Goal: Transaction & Acquisition: Purchase product/service

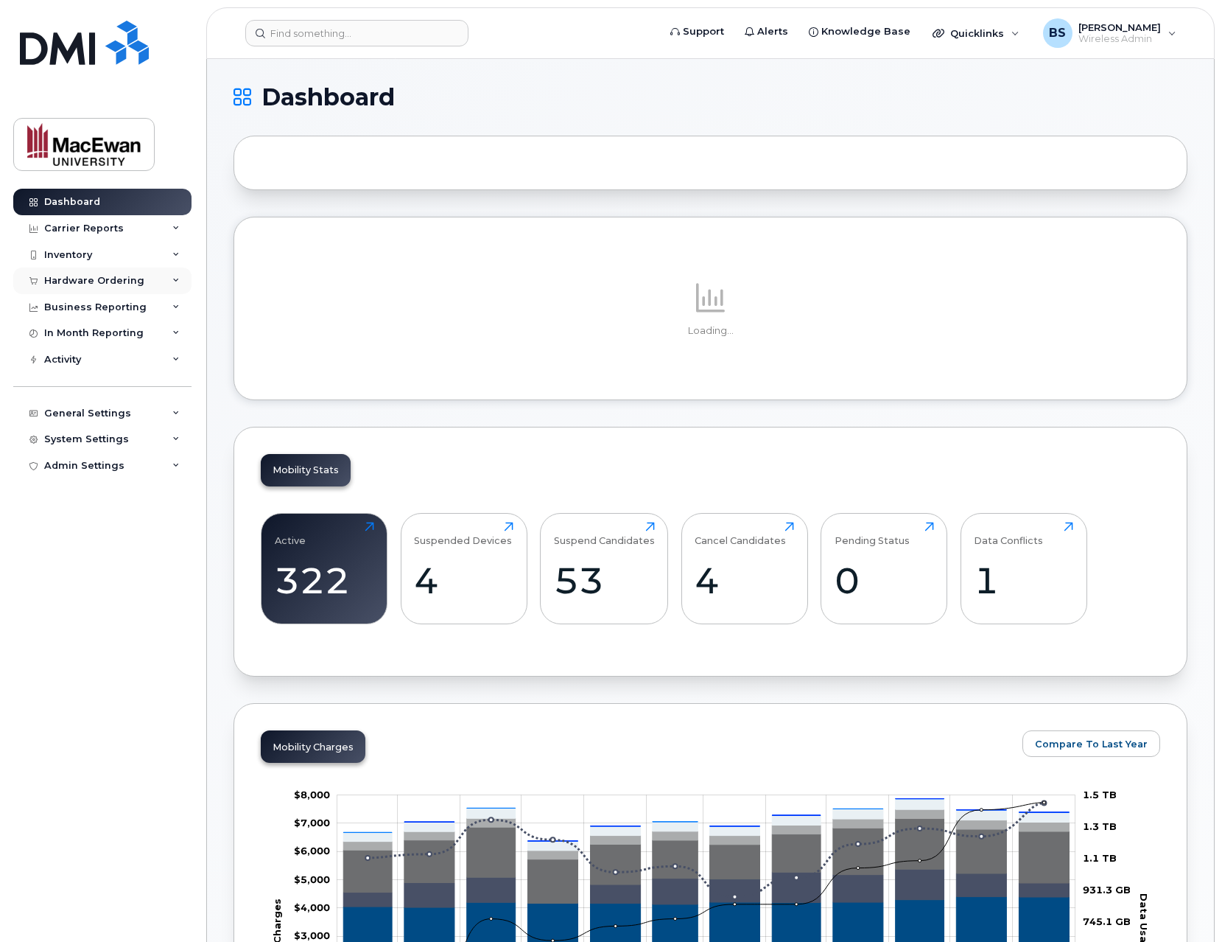
click at [136, 278] on div "Hardware Ordering" at bounding box center [94, 281] width 100 height 12
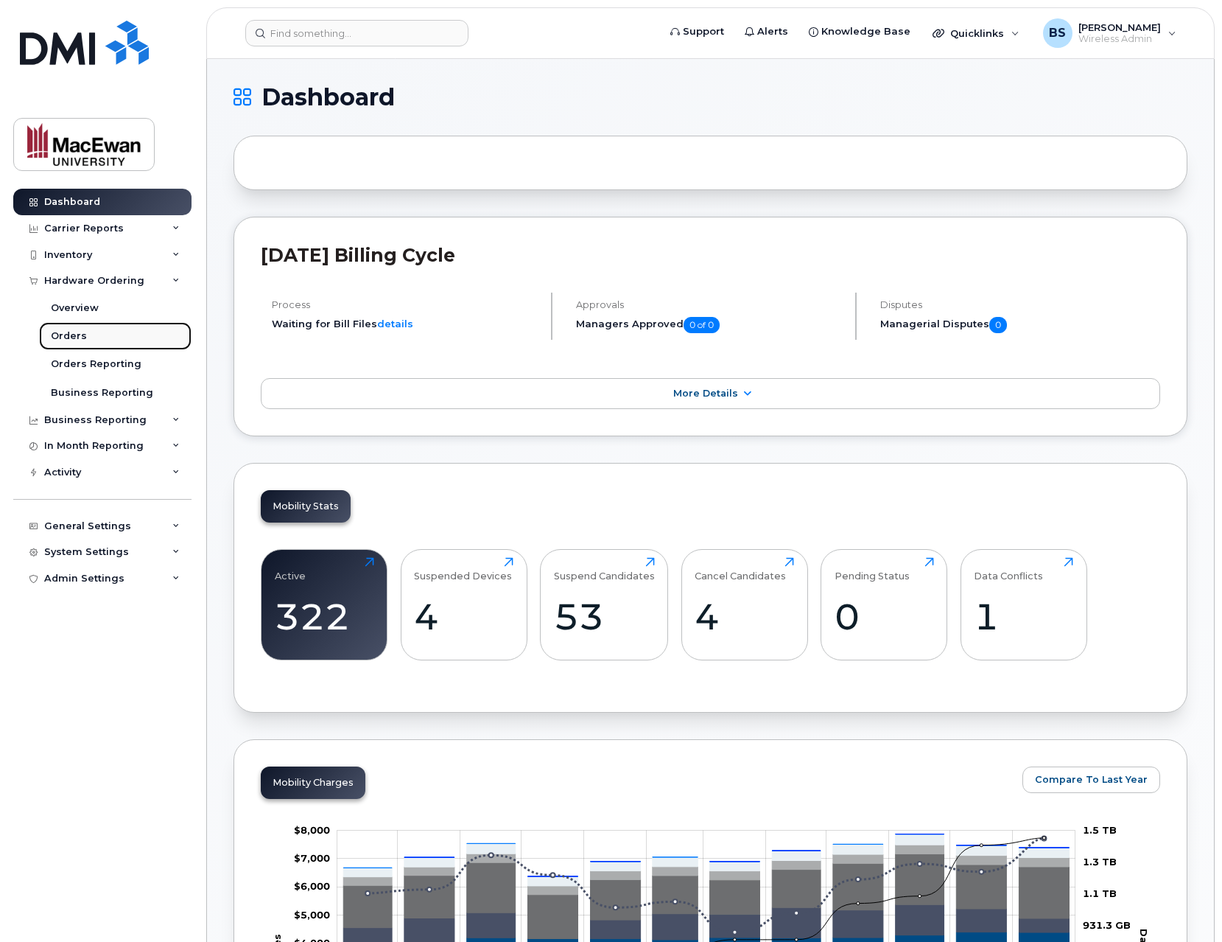
click at [122, 338] on link "Orders" at bounding box center [115, 336] width 153 height 28
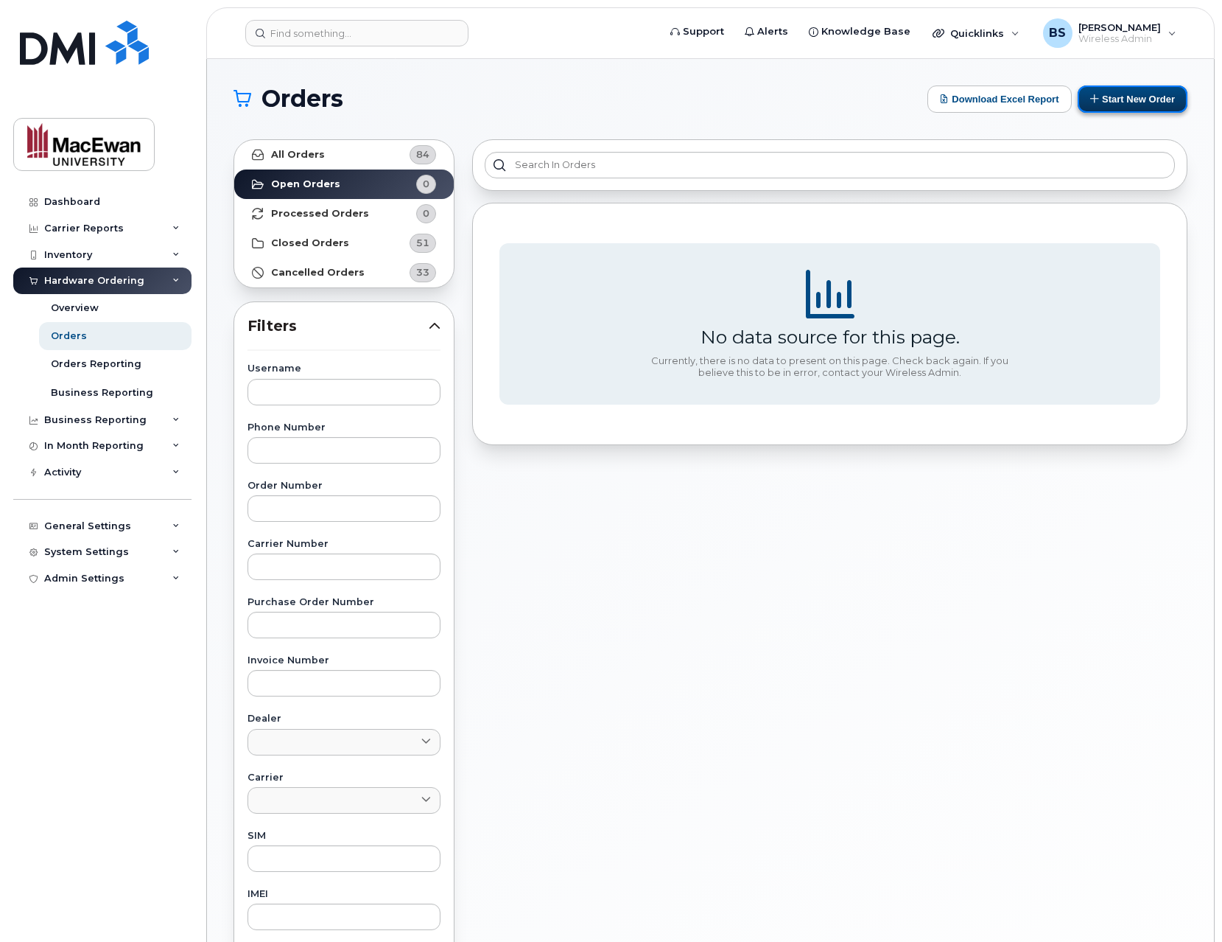
click at [1140, 94] on button "Start New Order" at bounding box center [1133, 98] width 110 height 27
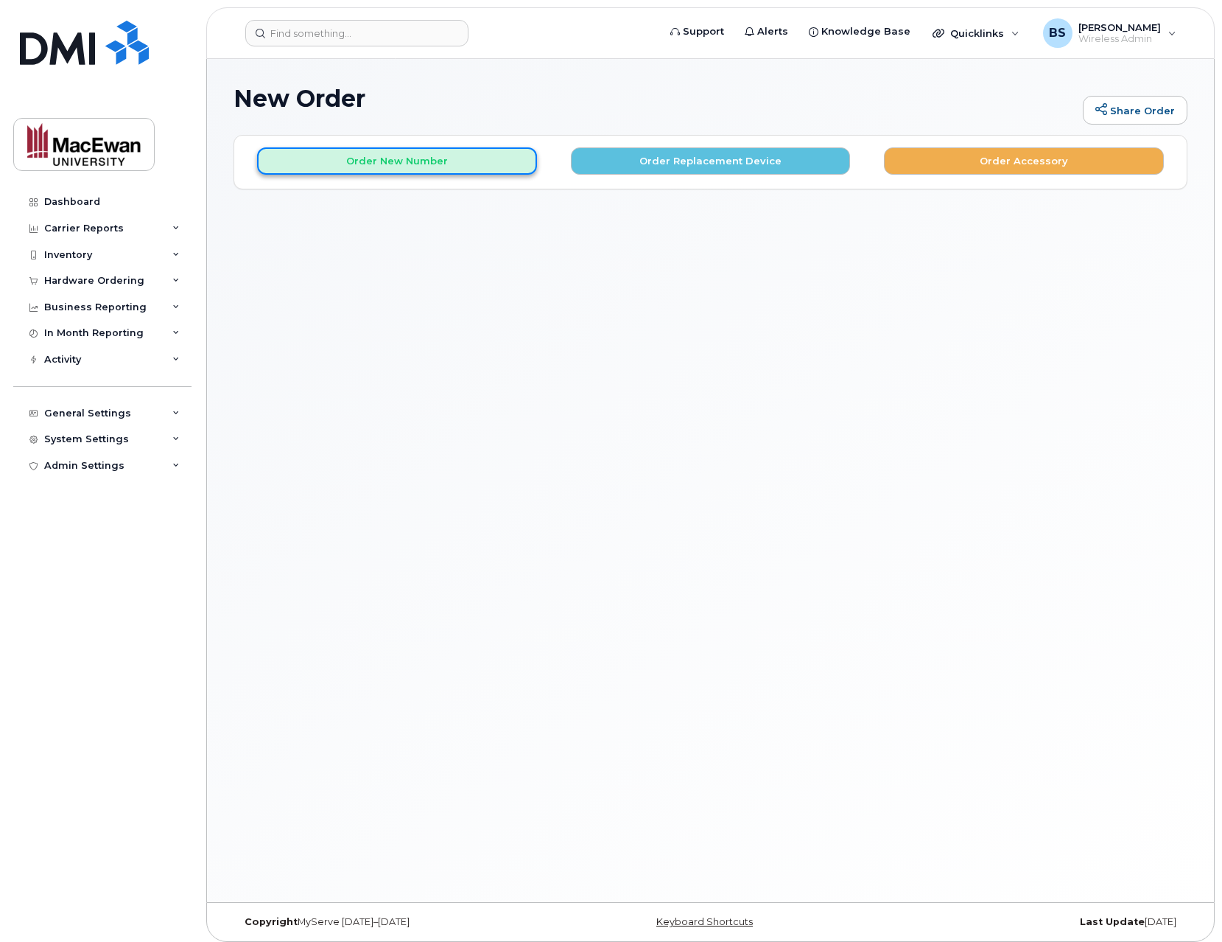
click at [445, 167] on button "Order New Number" at bounding box center [397, 160] width 280 height 27
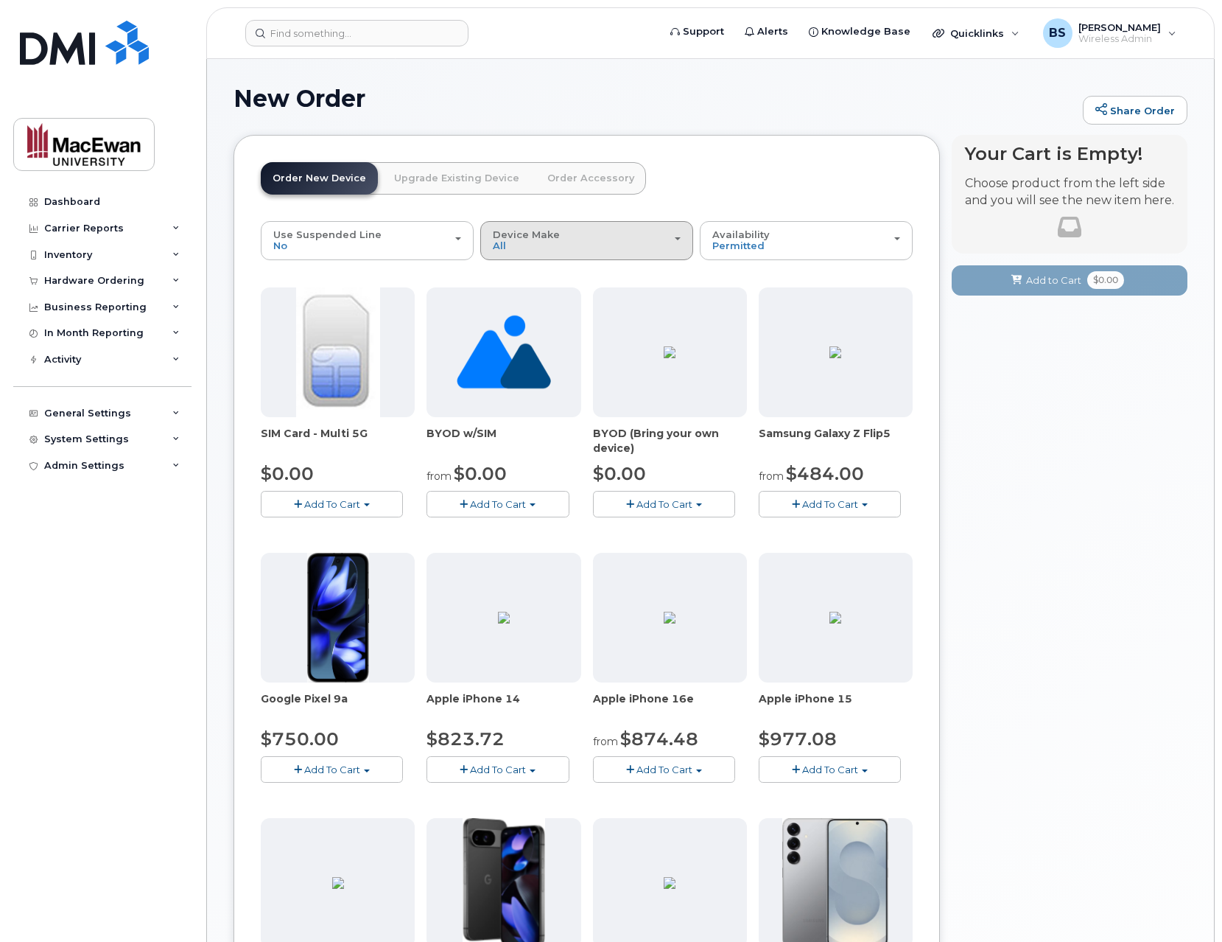
click at [516, 228] on span "Device Make" at bounding box center [526, 234] width 67 height 12
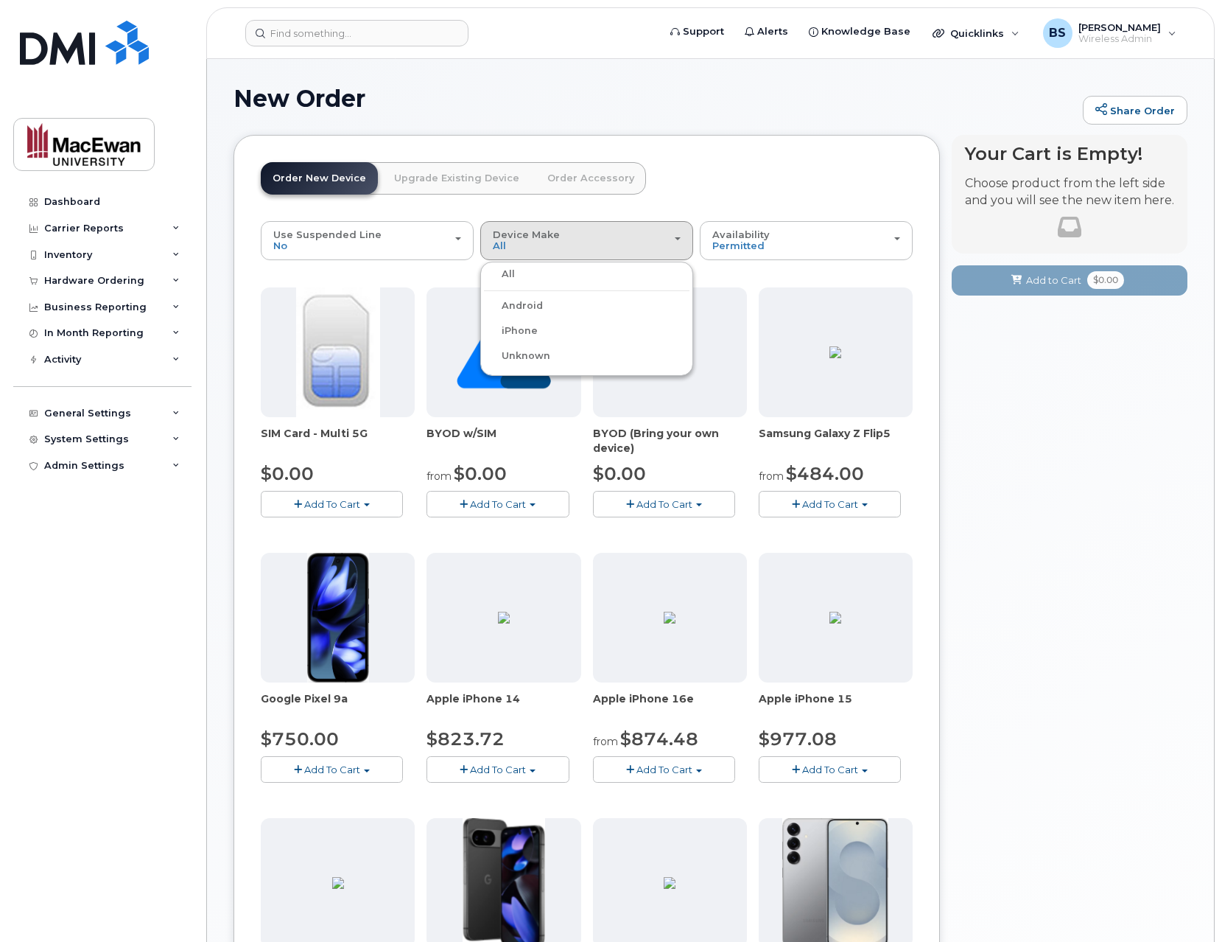
click at [534, 335] on label "iPhone" at bounding box center [511, 331] width 54 height 18
click at [0, 0] on input "iPhone" at bounding box center [0, 0] width 0 height 0
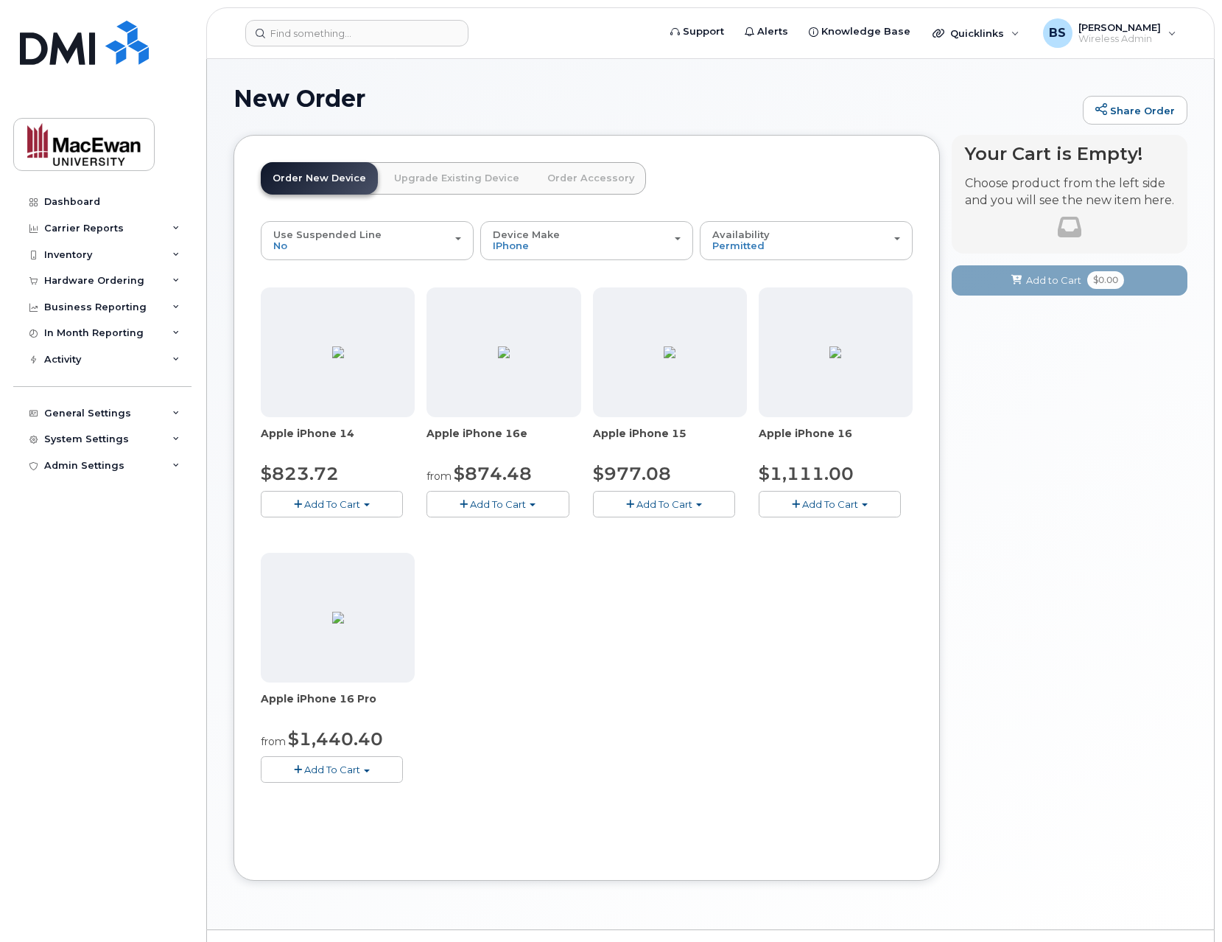
click at [1034, 474] on div "Your Cart is Empty! Choose product from the left side and you will see the new …" at bounding box center [1070, 519] width 236 height 768
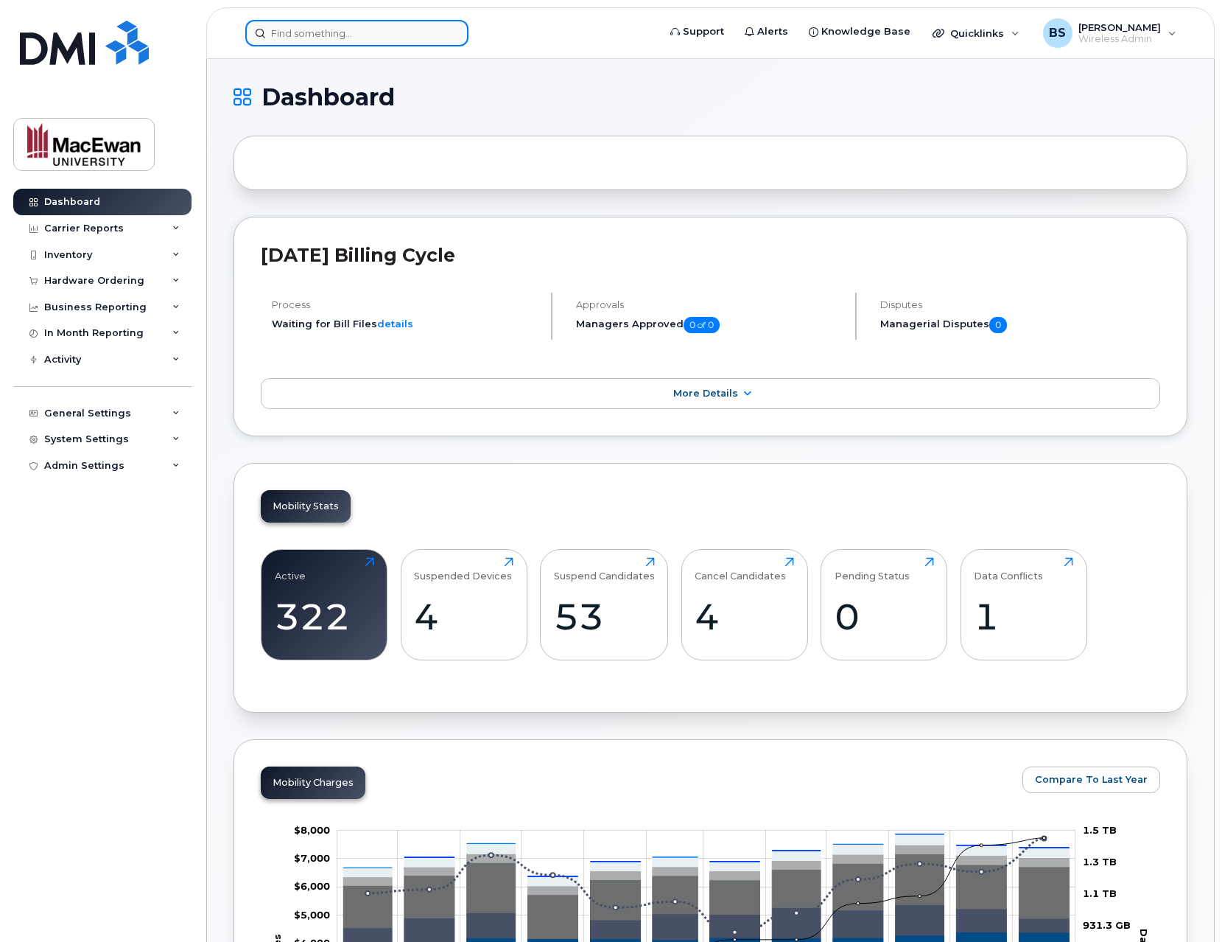
click at [391, 35] on input at bounding box center [356, 33] width 223 height 27
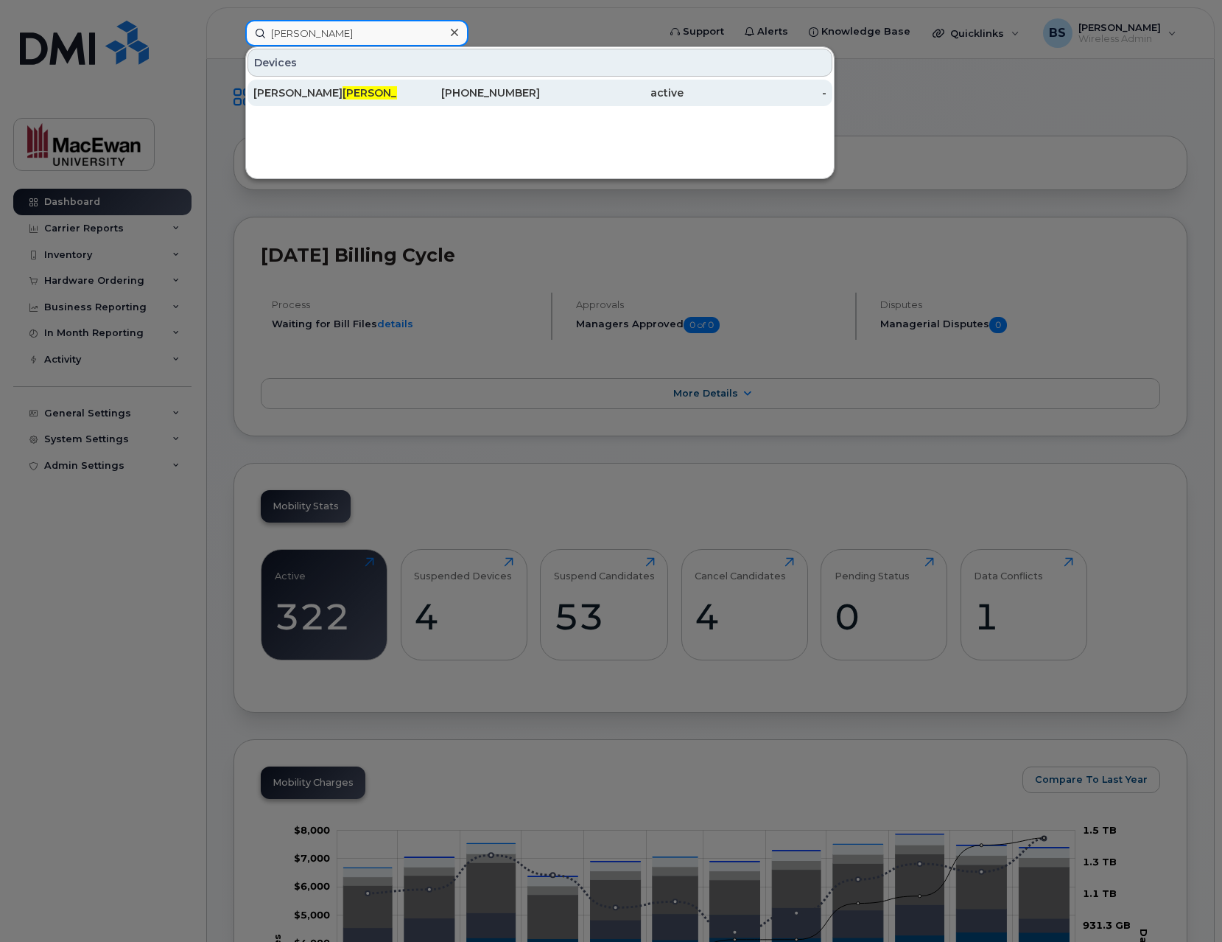
type input "kachmar"
click at [424, 88] on div "780-267-2094" at bounding box center [469, 92] width 144 height 15
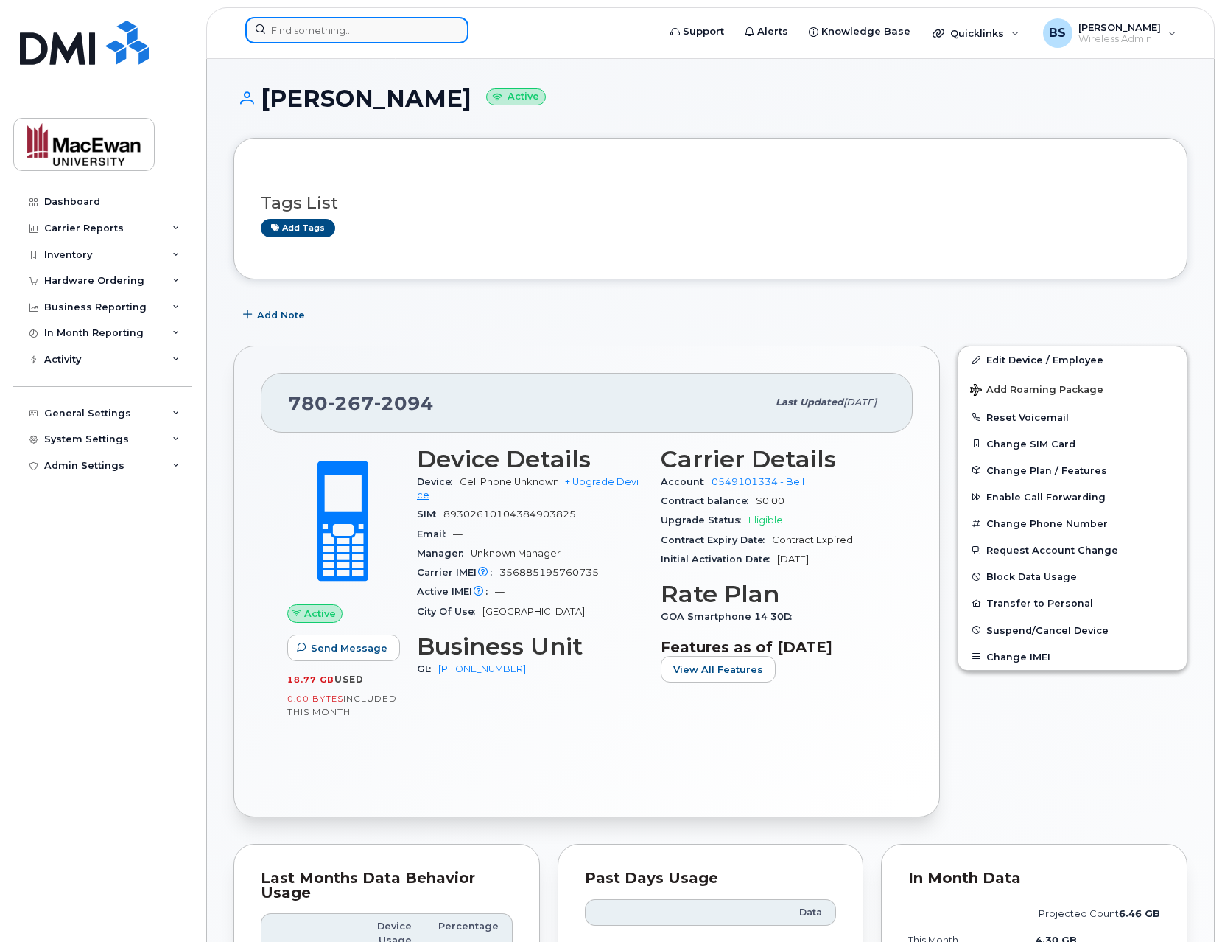
click at [309, 40] on input at bounding box center [356, 30] width 223 height 27
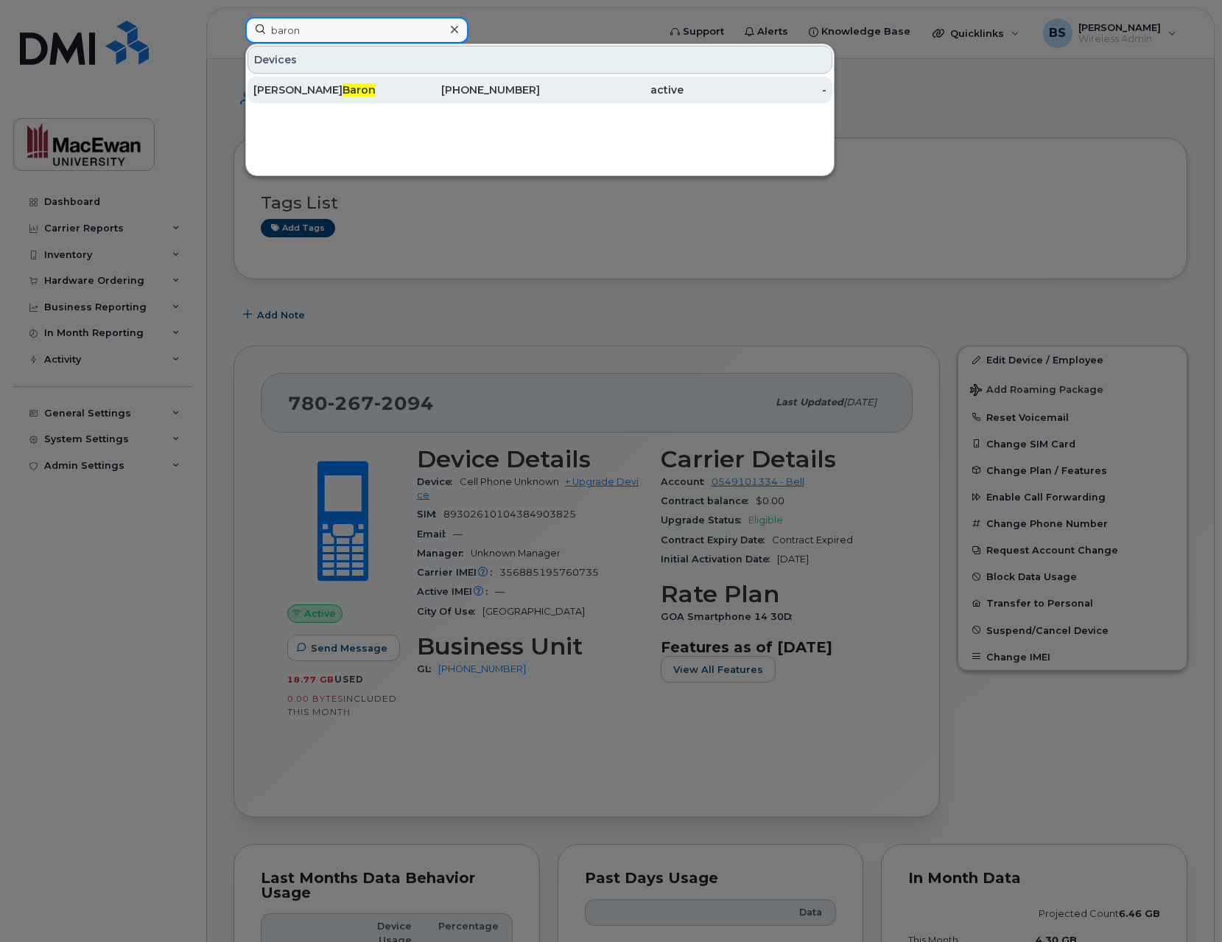
type input "baron"
click at [343, 95] on span "Baron" at bounding box center [359, 89] width 33 height 13
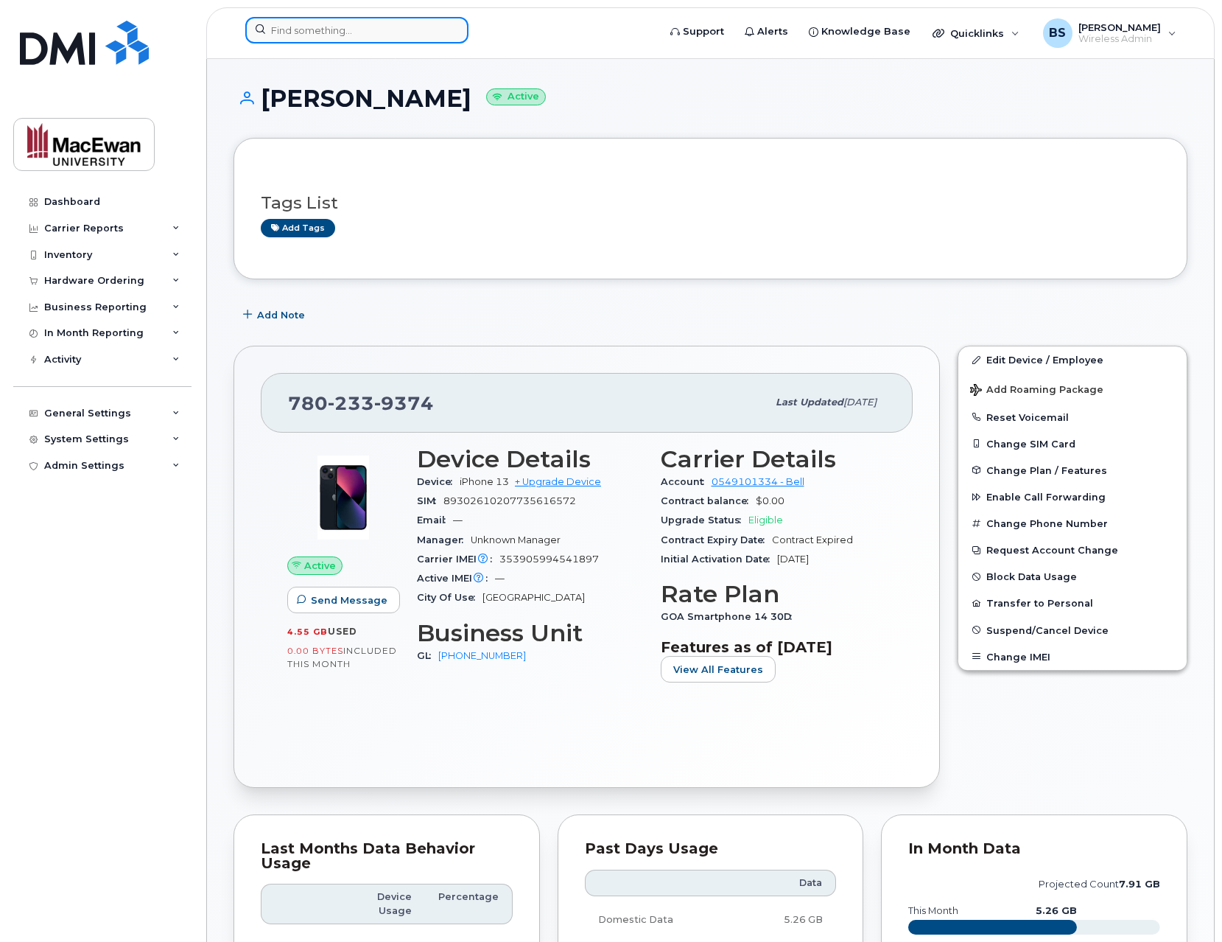
click at [326, 21] on input at bounding box center [356, 30] width 223 height 27
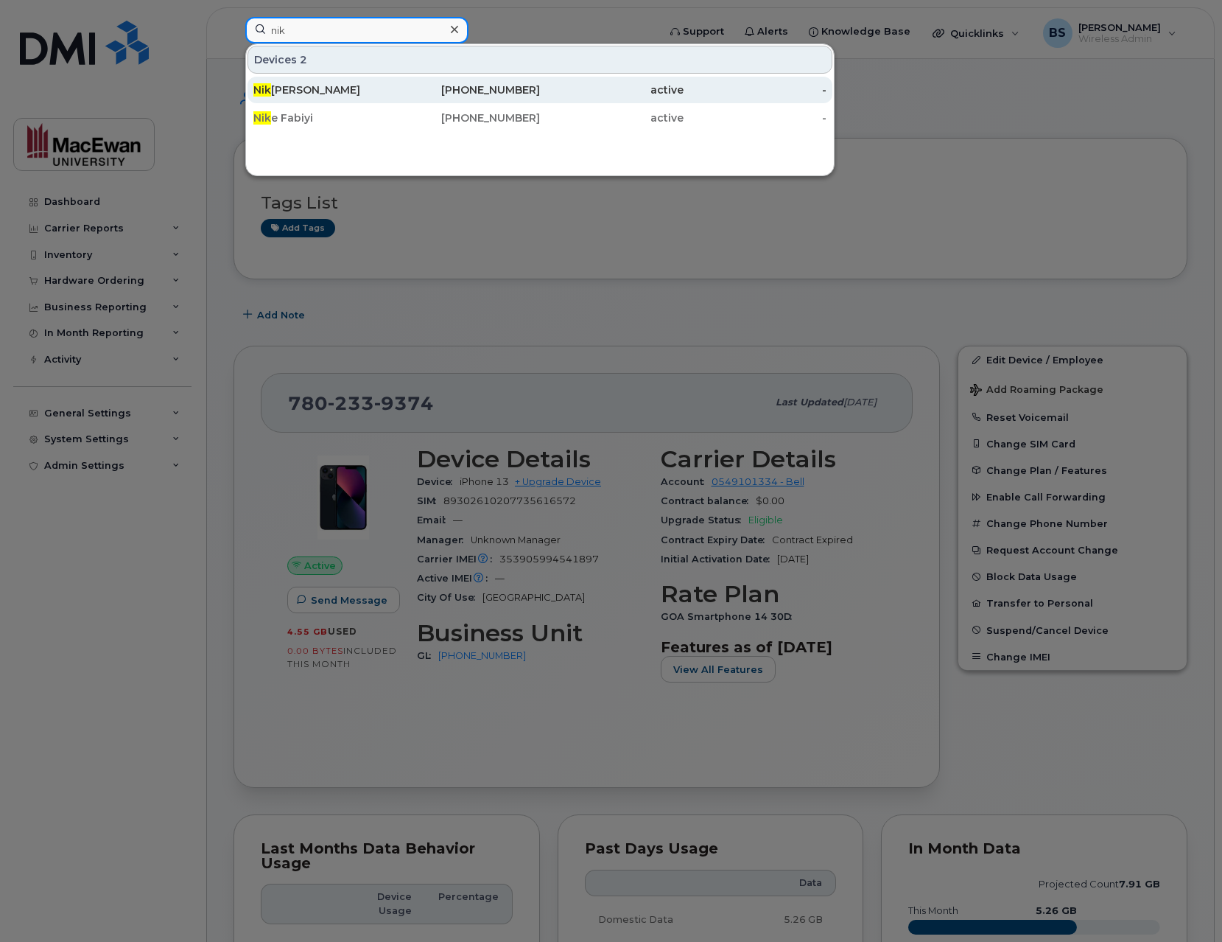
type input "nik"
click at [329, 91] on div "Nik Fisher" at bounding box center [325, 90] width 144 height 15
